Goal: Task Accomplishment & Management: Manage account settings

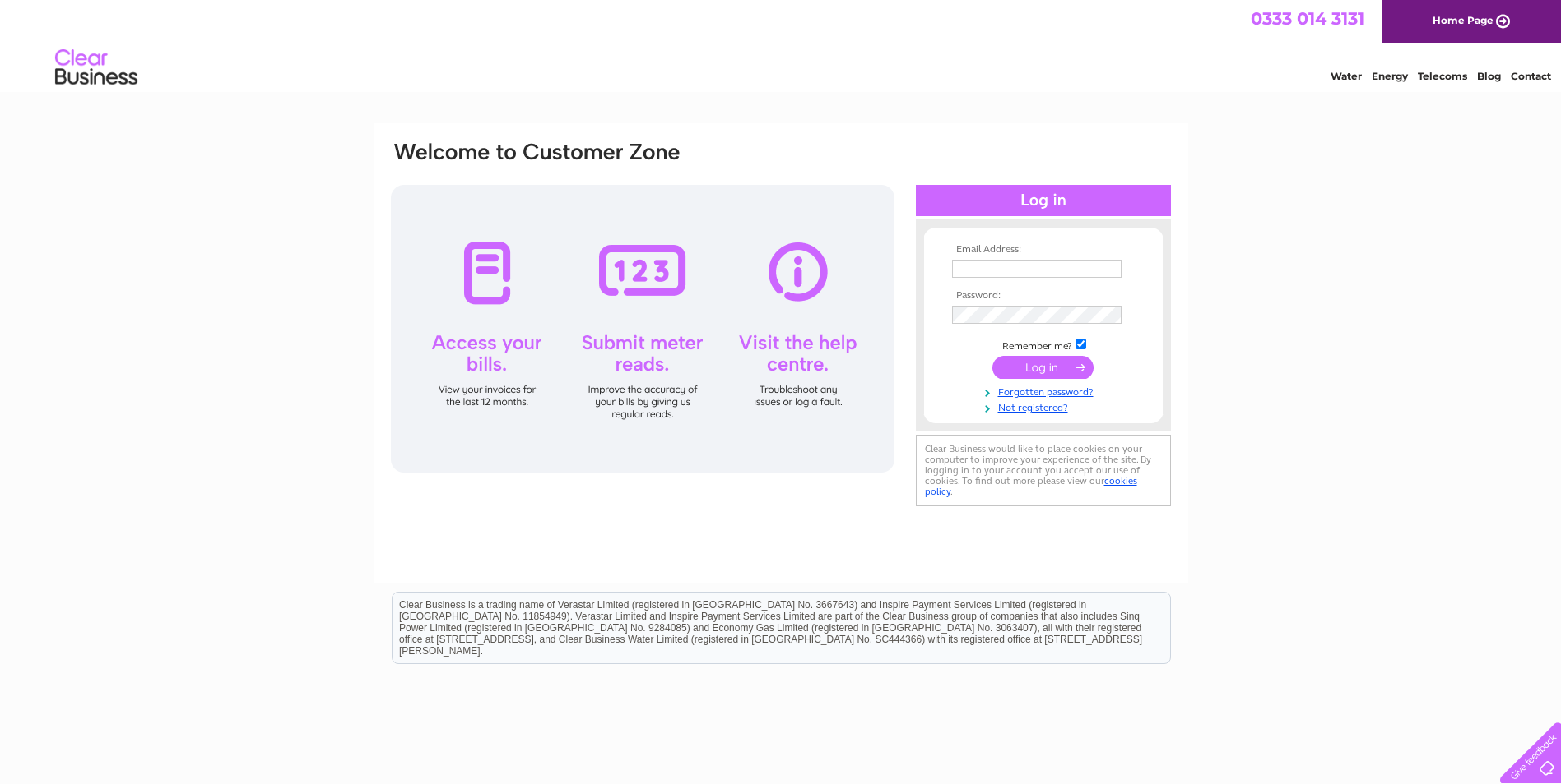
type input "[EMAIL_ADDRESS][DOMAIN_NAME]"
click at [1071, 368] on input "submit" at bounding box center [1043, 367] width 101 height 23
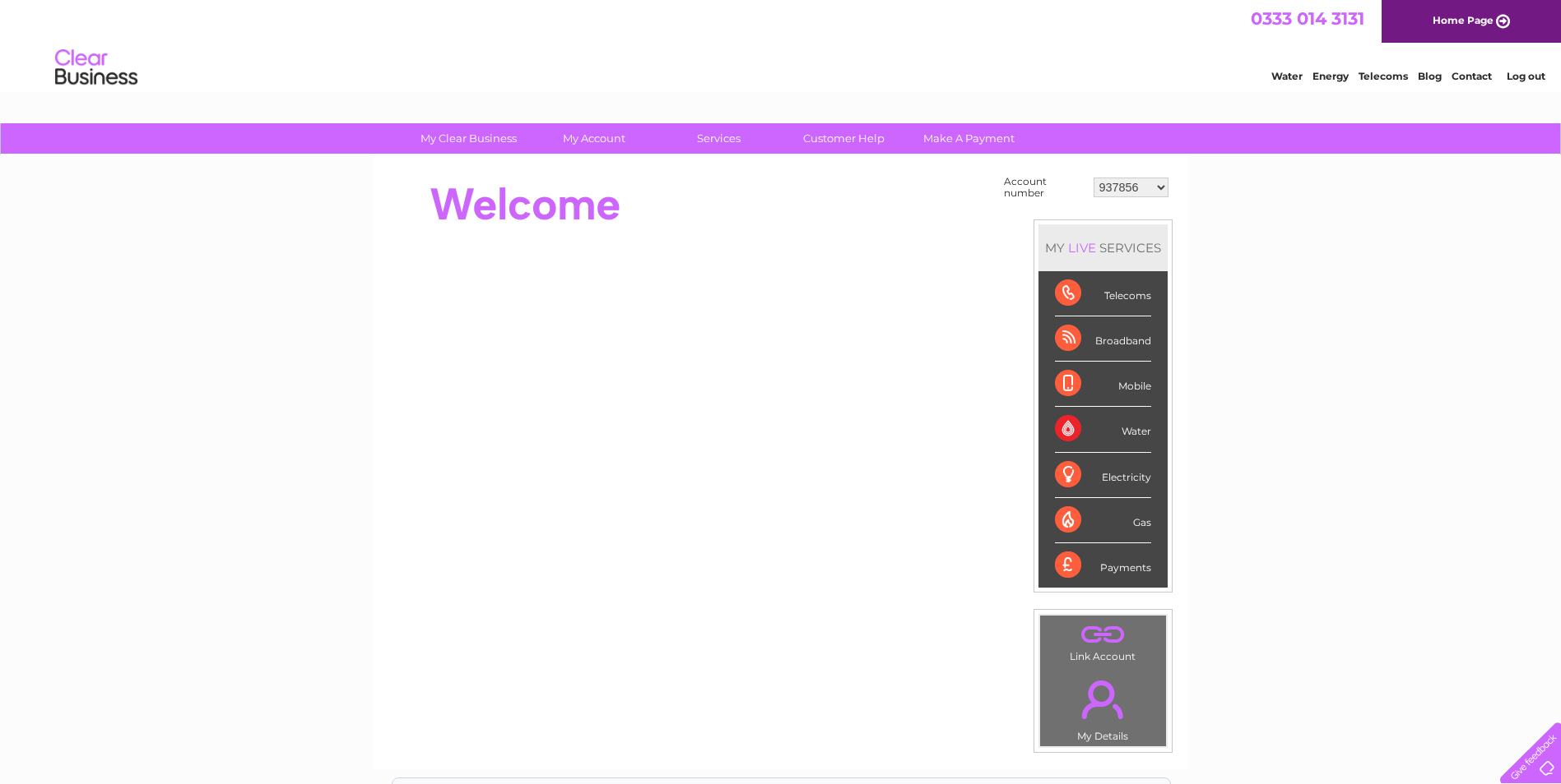
click at [1132, 183] on select "937856 958583 1076199 1137817 1150426 1150429 1154455 30276143 30276732 3027965…" at bounding box center [1131, 188] width 75 height 19
click at [1327, 423] on div "My Clear Business Login Details My Details My Preferences Link Account My Accou…" at bounding box center [780, 587] width 1561 height 927
click at [1106, 640] on link "." at bounding box center [1102, 634] width 118 height 29
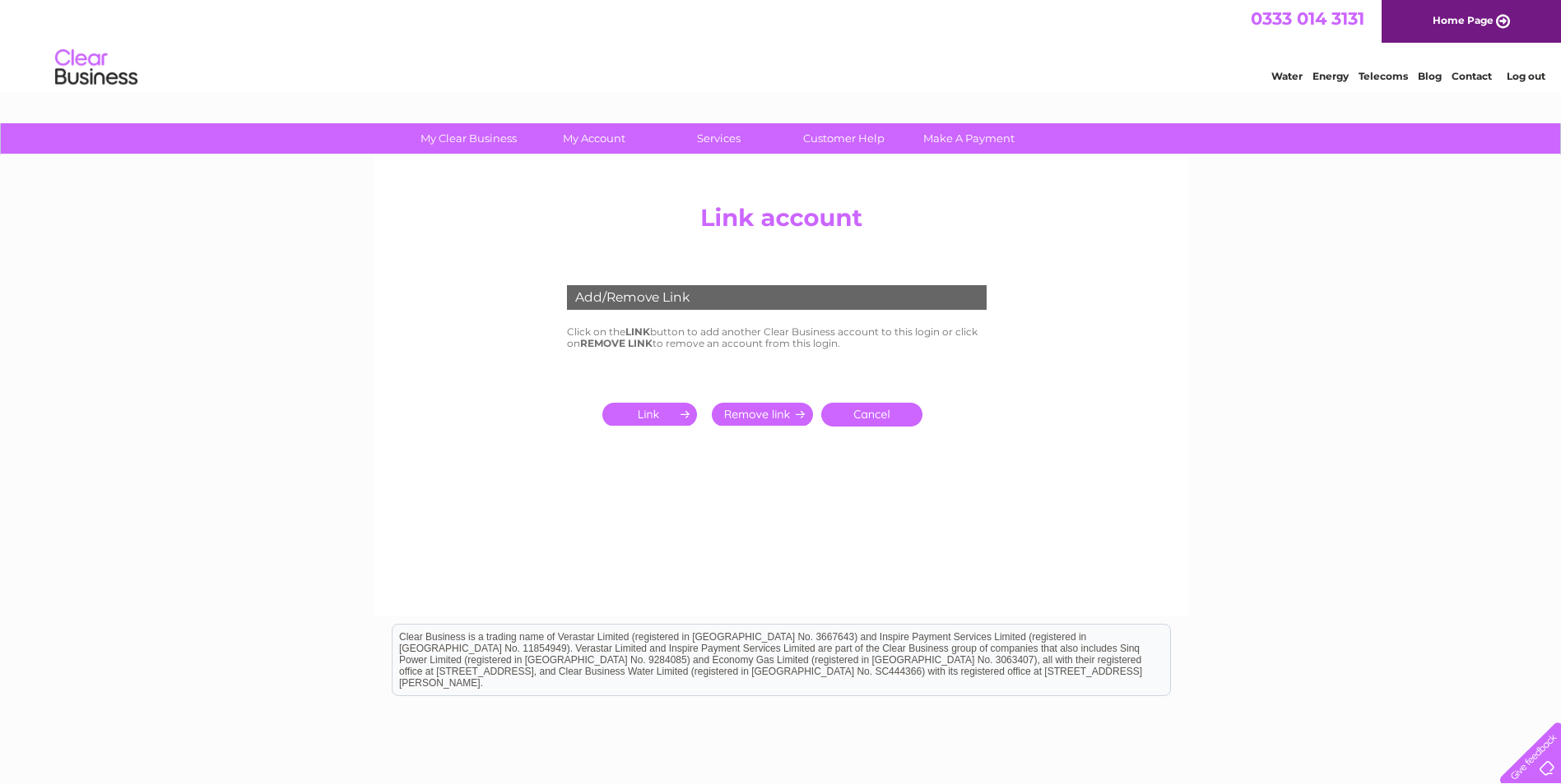
click at [665, 407] on input "submit" at bounding box center [653, 414] width 101 height 23
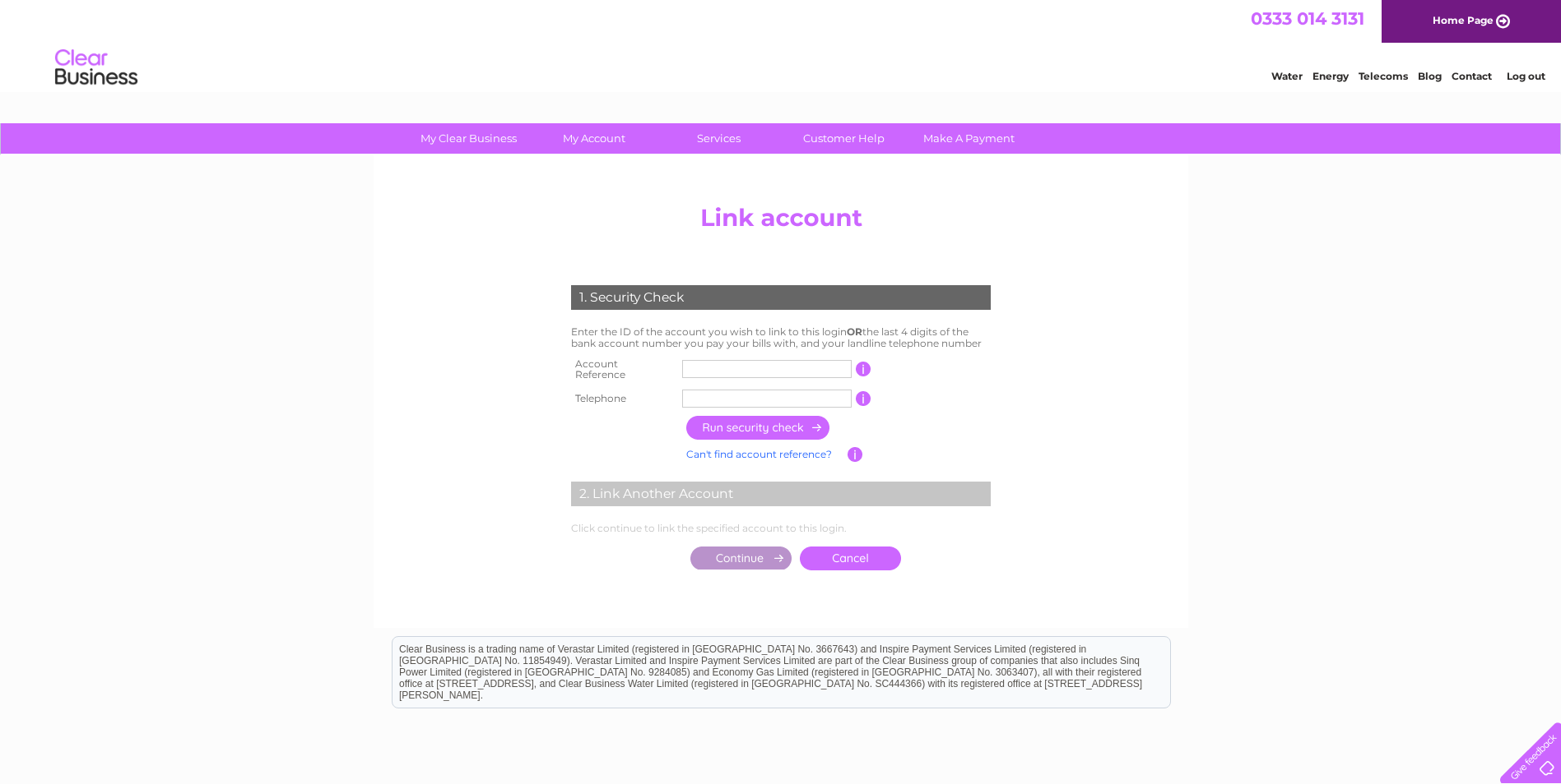
click at [710, 365] on input "text" at bounding box center [766, 369] width 169 height 18
type input "30319799"
click at [735, 391] on input "text" at bounding box center [766, 398] width 169 height 18
type input "01413487888"
click at [748, 425] on input "button" at bounding box center [759, 427] width 145 height 24
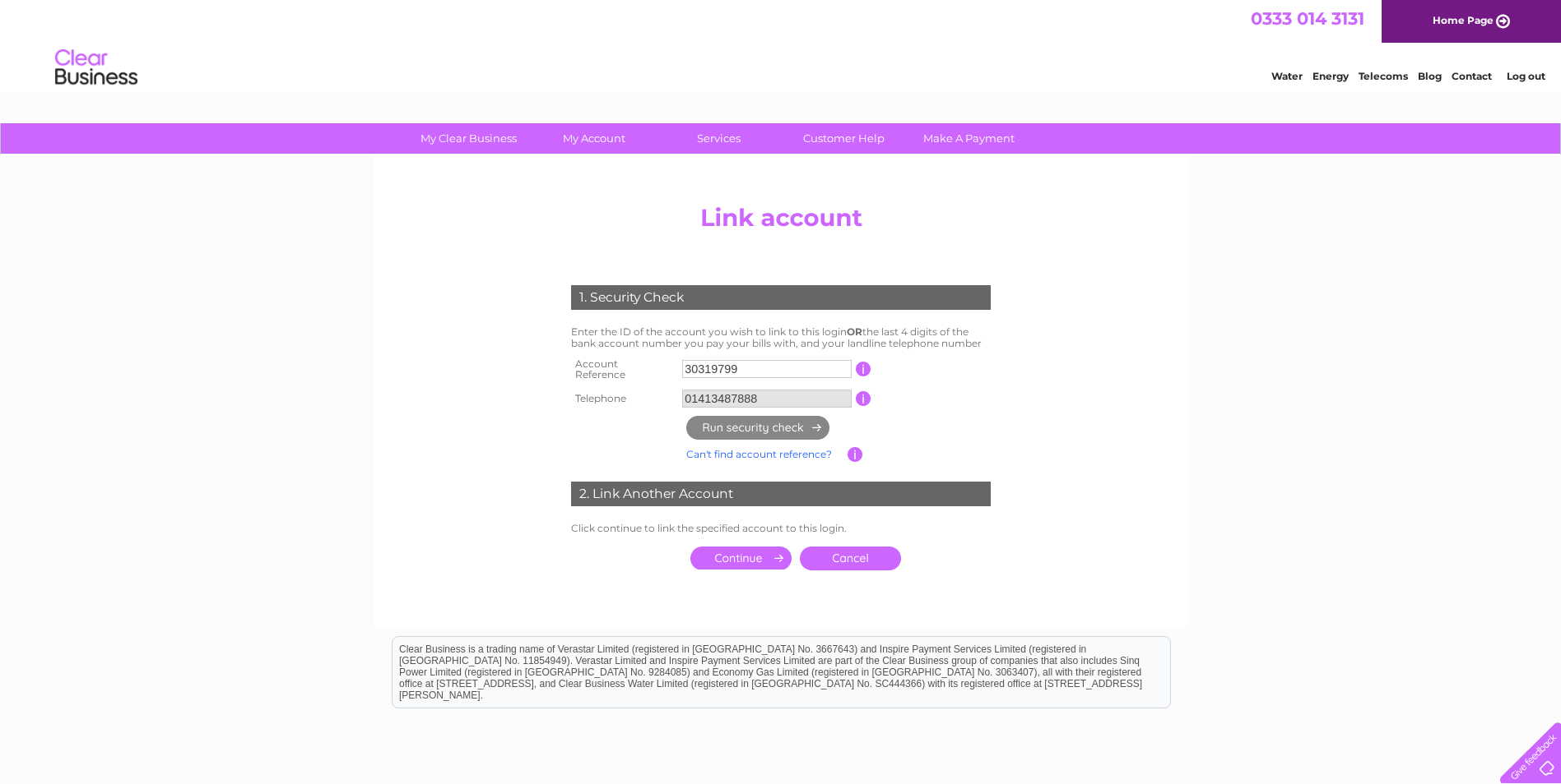
click at [753, 547] on input "submit" at bounding box center [741, 558] width 101 height 23
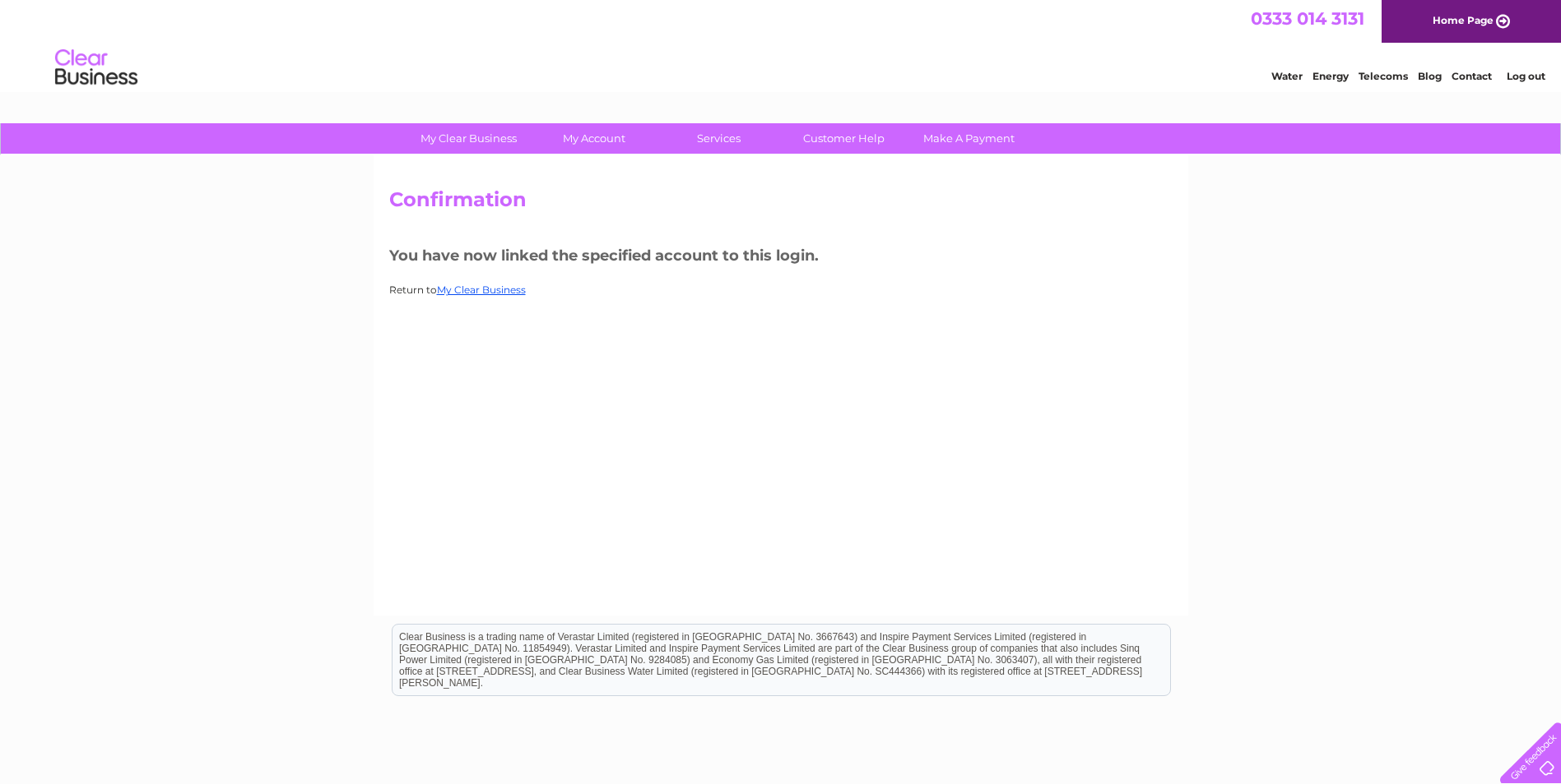
click at [733, 265] on h3 "You have now linked the specified account to this login." at bounding box center [781, 258] width 784 height 29
click at [491, 288] on link "My Clear Business" at bounding box center [481, 290] width 89 height 12
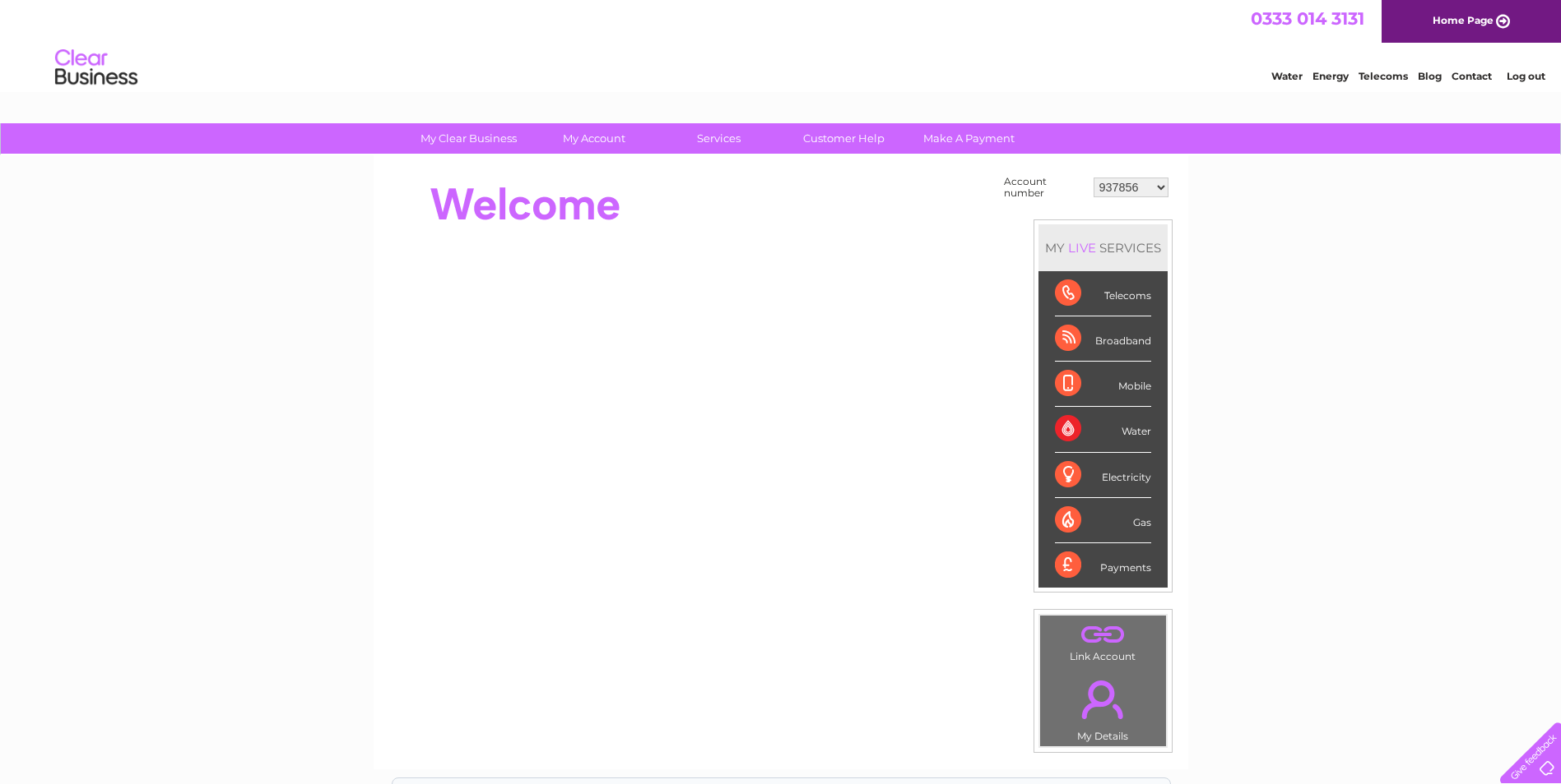
click at [1126, 181] on select "937856 958583 1076199 1137817 1150426 1150429 1154455 30276143 30276732 3027965…" at bounding box center [1131, 188] width 75 height 19
click at [1134, 192] on select "937856 958583 1076199 1137817 1150426 1150429 1154455 30276143 30276732 3027965…" at bounding box center [1131, 188] width 75 height 19
select select "30309562"
click at [1093, 178] on select "937856 958583 1076199 1137817 1150426 1150429 1154455 30276143 30276732 3027965…" at bounding box center [1131, 188] width 75 height 19
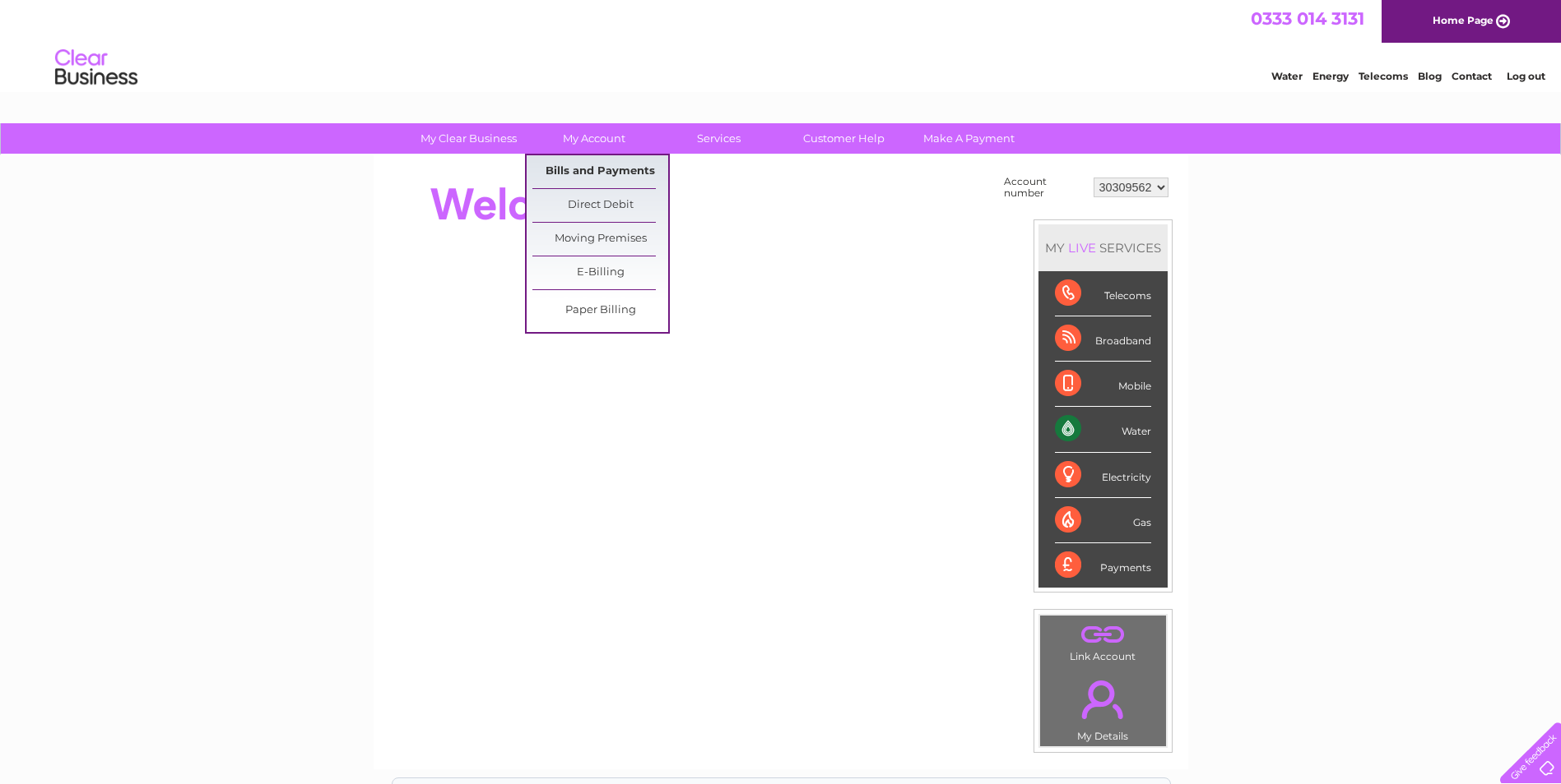
click at [615, 175] on link "Bills and Payments" at bounding box center [599, 172] width 135 height 33
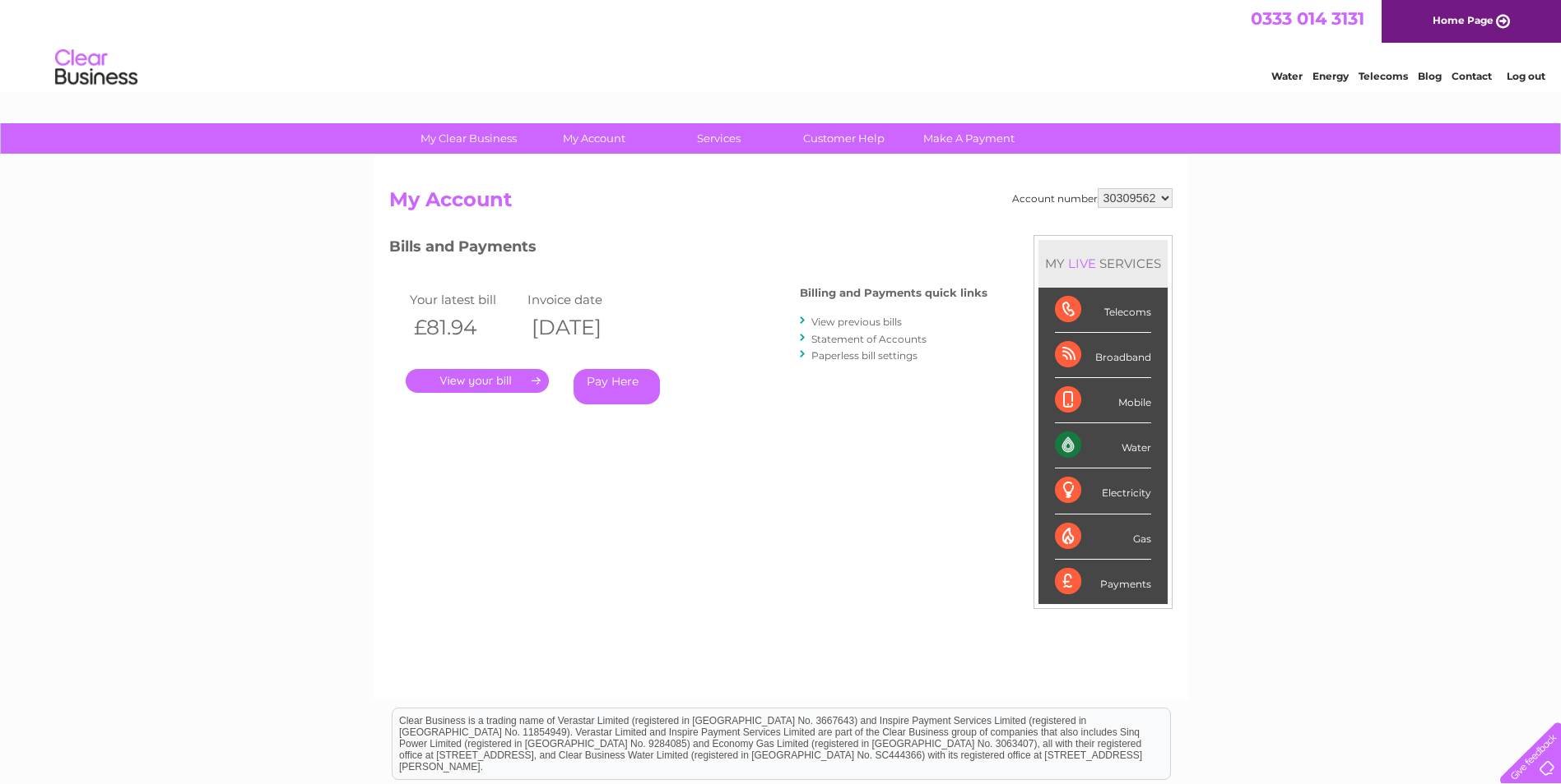
click at [882, 321] on link "View previous bills" at bounding box center [856, 322] width 90 height 12
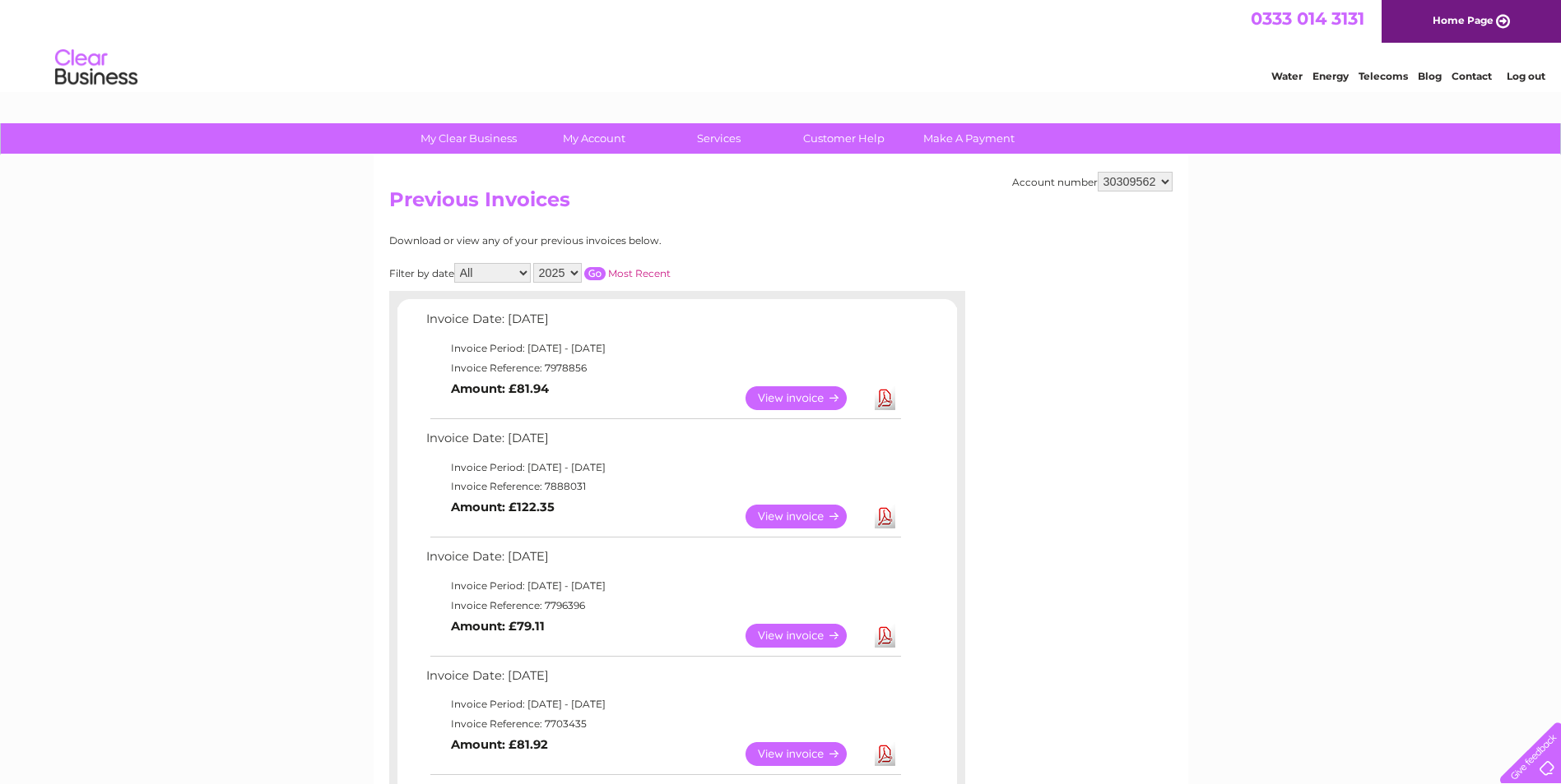
click at [816, 403] on link "View" at bounding box center [806, 398] width 121 height 24
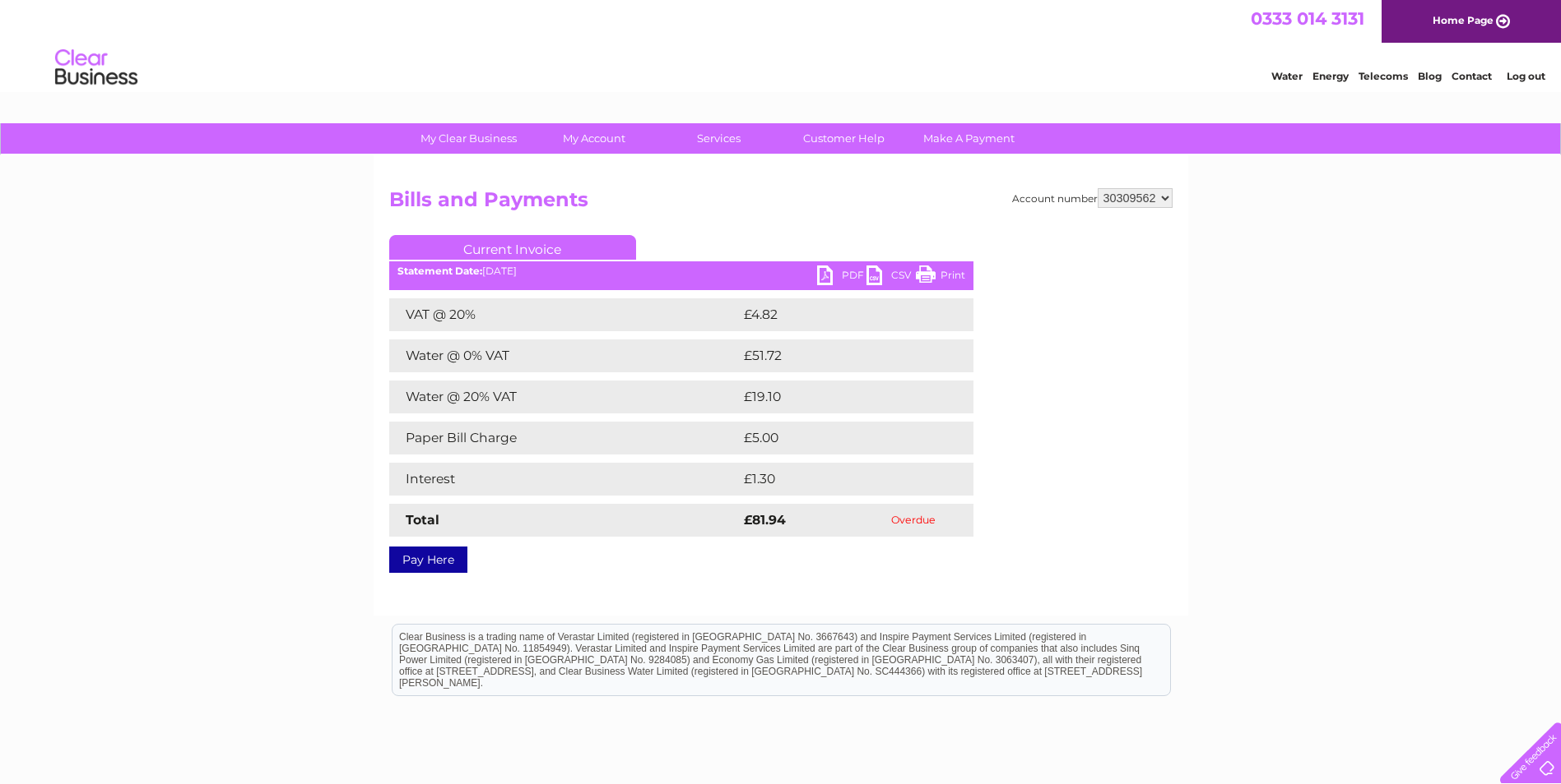
click at [843, 280] on link "PDF" at bounding box center [842, 277] width 50 height 24
click at [1539, 73] on link "Log out" at bounding box center [1526, 76] width 39 height 12
